Goal: Check status: Check status

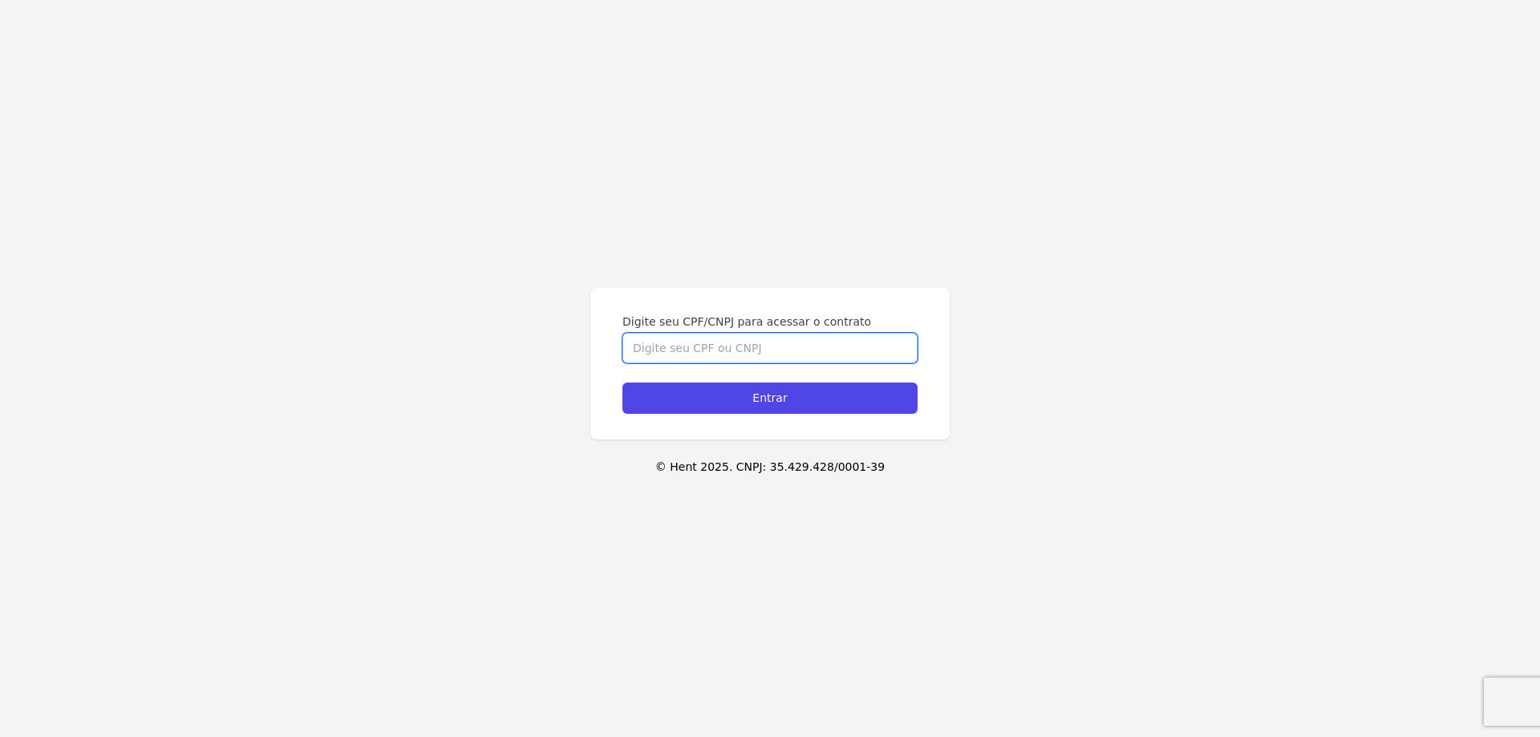
click at [704, 352] on input "Digite seu CPF/CNPJ para acessar o contrato" at bounding box center [770, 348] width 295 height 30
type input "74111582672"
click at [772, 392] on input "Entrar" at bounding box center [770, 398] width 295 height 31
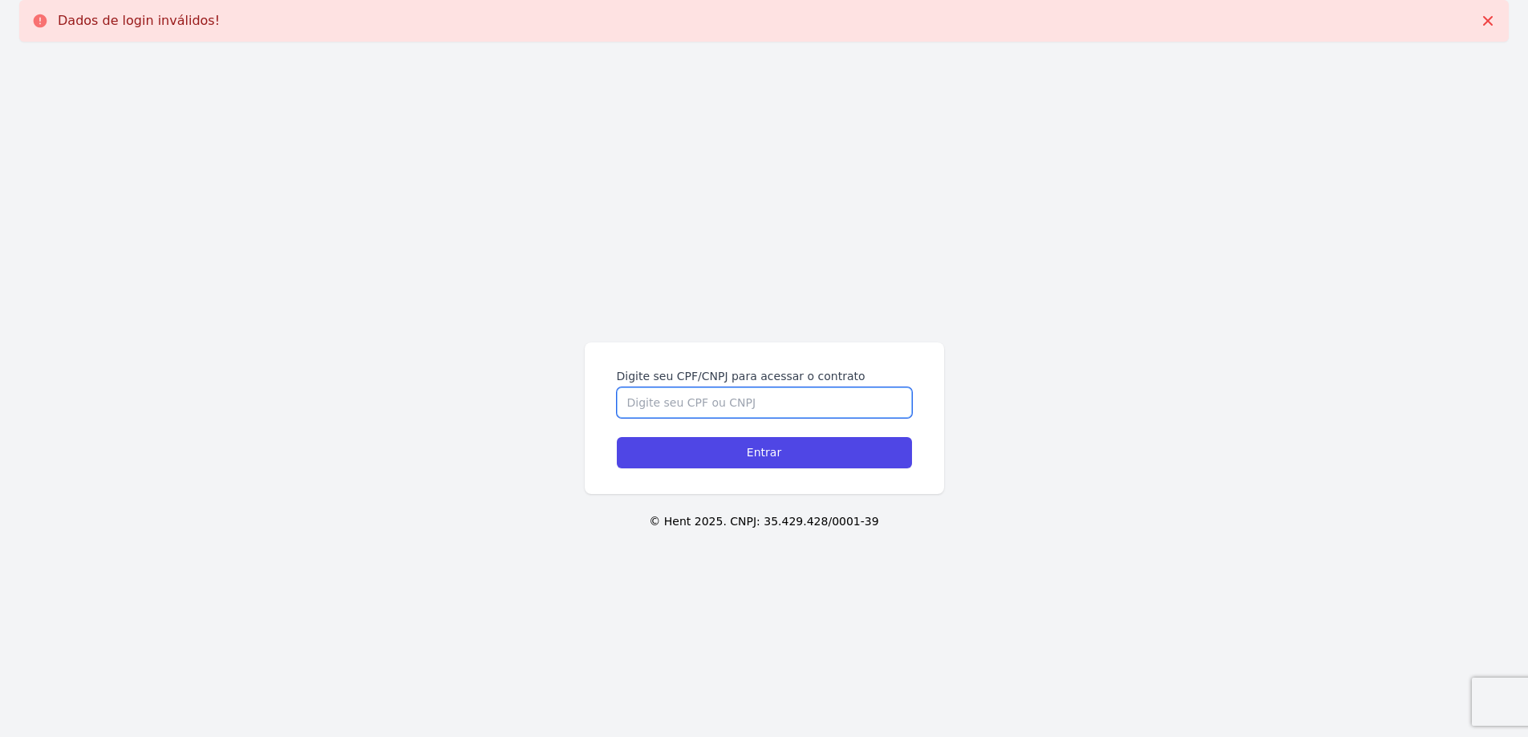
click at [800, 405] on input "Digite seu CPF/CNPJ para acessar o contrato" at bounding box center [764, 403] width 295 height 30
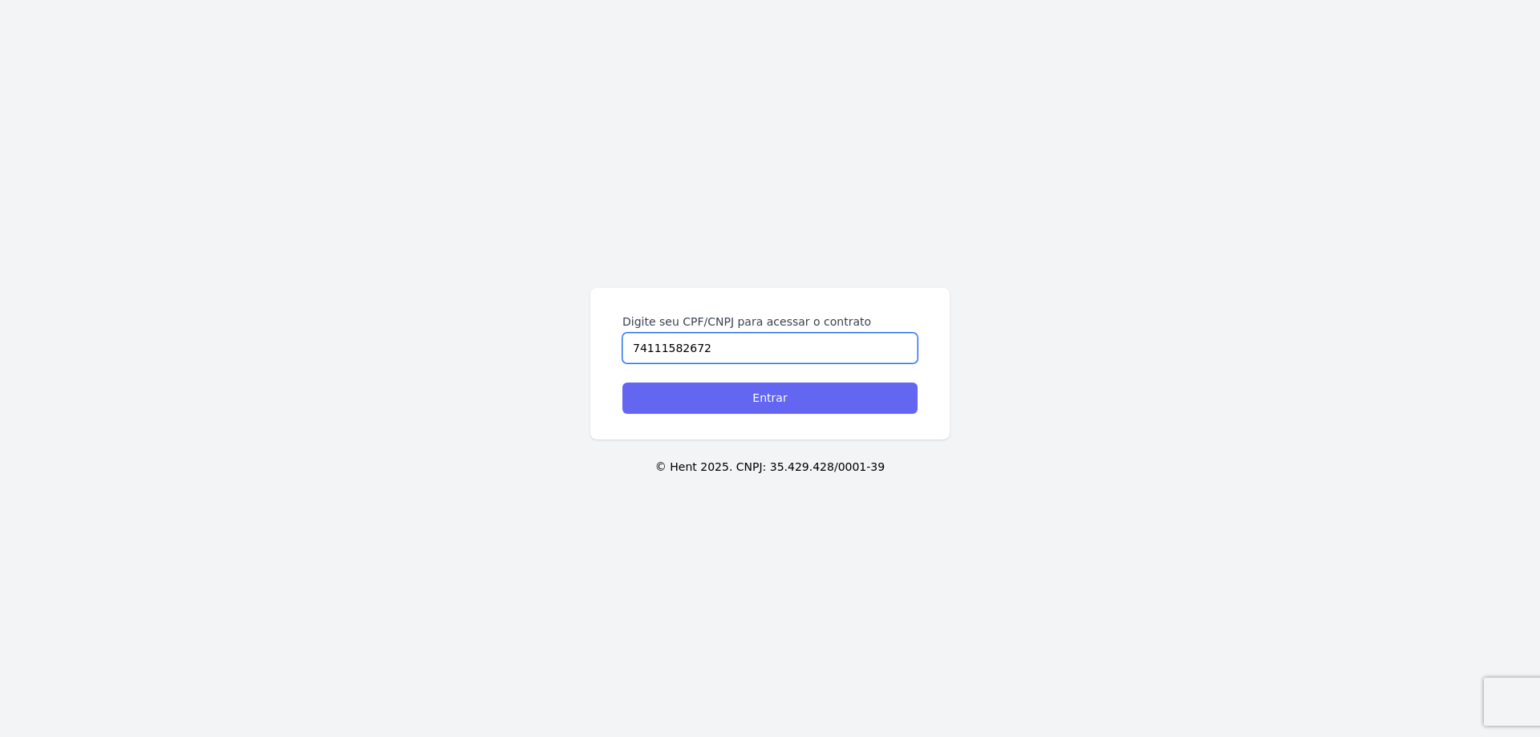
type input "74111582672"
click at [785, 405] on input "Entrar" at bounding box center [770, 398] width 295 height 31
